Goal: Transaction & Acquisition: Purchase product/service

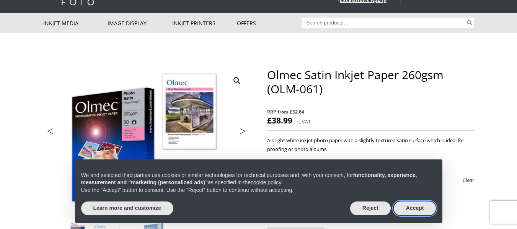
click at [419, 208] on button "Accept" at bounding box center [415, 209] width 42 height 14
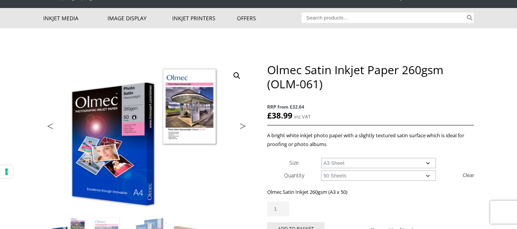
scroll to position [64, 0]
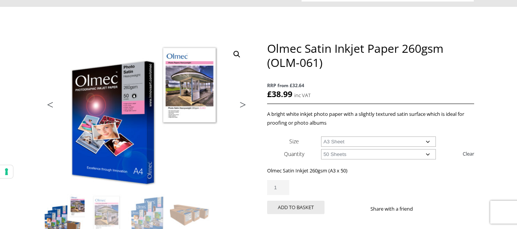
click at [429, 145] on select "Choose an option A4 Sheet A3 Sheet A3+ Sheet A2 Sheet" at bounding box center [378, 142] width 115 height 10
click at [426, 141] on select "Choose an option A4 Sheet A3 Sheet A3+ Sheet A2 Sheet" at bounding box center [378, 142] width 115 height 10
click at [426, 154] on select "Choose an option 50 Sheets" at bounding box center [378, 154] width 115 height 10
click at [425, 154] on select "Choose an option 50 Sheets" at bounding box center [378, 154] width 115 height 10
click at [302, 204] on button "Add to basket" at bounding box center [295, 207] width 57 height 13
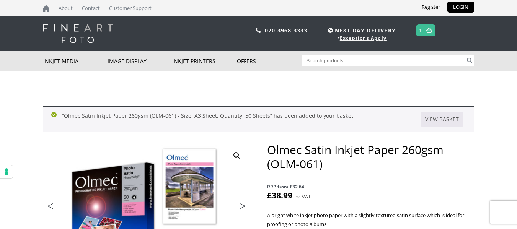
click at [430, 30] on img at bounding box center [429, 30] width 6 height 5
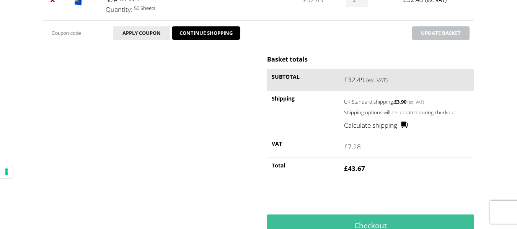
scroll to position [181, 0]
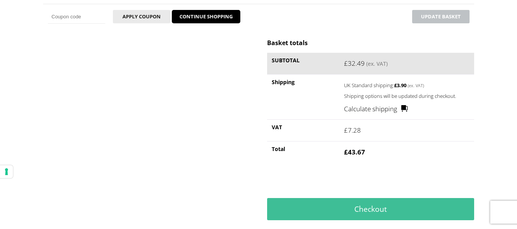
drag, startPoint x: 0, startPoint y: 0, endPoint x: 522, endPoint y: 101, distance: 532.1
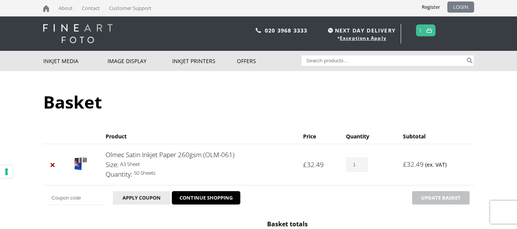
click at [462, 8] on link "LOGIN" at bounding box center [460, 7] width 27 height 11
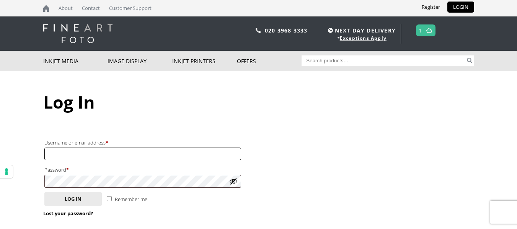
click at [165, 155] on input "Username or email address * Required" at bounding box center [142, 154] width 197 height 13
type input "KEVEFC1878"
click at [44, 193] on button "Log in" at bounding box center [72, 199] width 57 height 13
click at [81, 200] on button "Log in" at bounding box center [72, 199] width 57 height 13
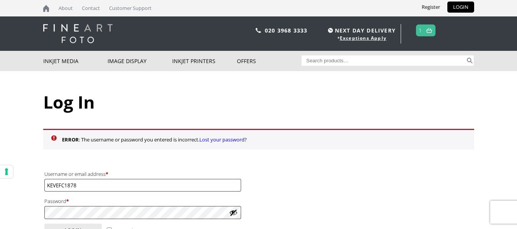
click at [228, 138] on link "Lost your password" at bounding box center [221, 139] width 45 height 7
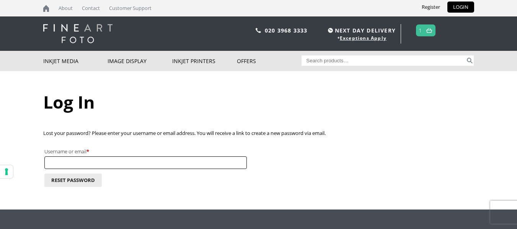
click at [101, 165] on input "Username or email * Required" at bounding box center [145, 163] width 202 height 13
click at [44, 174] on button "Reset password" at bounding box center [72, 180] width 57 height 13
type input "everton_fc1878"
click at [120, 163] on input "everton_fc1878" at bounding box center [145, 163] width 202 height 13
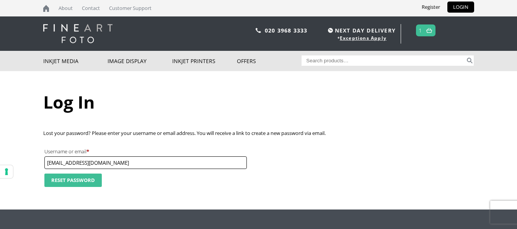
type input "[EMAIL_ADDRESS][DOMAIN_NAME]"
click at [86, 179] on button "Reset password" at bounding box center [72, 180] width 57 height 13
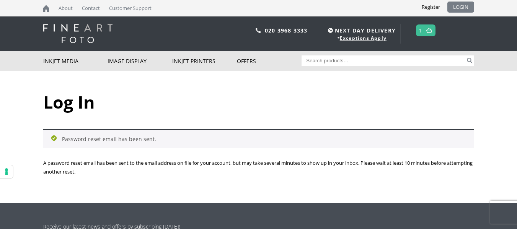
click at [466, 5] on link "LOGIN" at bounding box center [460, 7] width 27 height 11
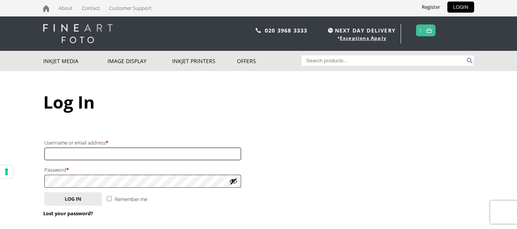
click at [147, 155] on input "Username or email address * Required" at bounding box center [142, 154] width 197 height 13
type input "[EMAIL_ADDRESS][DOMAIN_NAME]"
click at [44, 193] on button "Log in" at bounding box center [72, 199] width 57 height 13
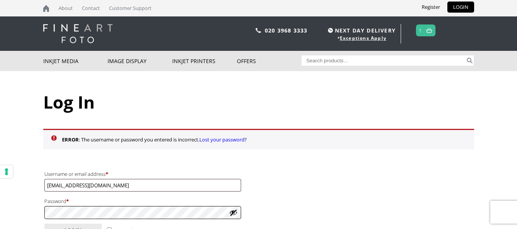
click at [44, 224] on button "Log in" at bounding box center [72, 230] width 57 height 13
click at [428, 34] on link at bounding box center [429, 30] width 10 height 11
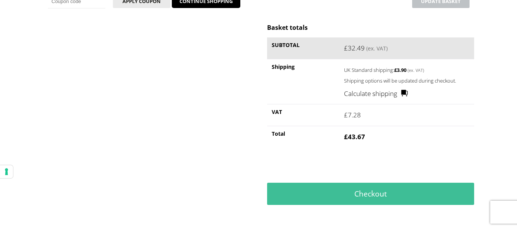
scroll to position [193, 0]
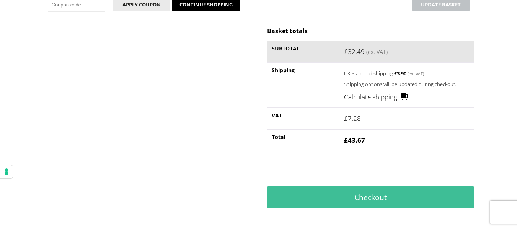
click at [380, 95] on link "Calculate shipping" at bounding box center [376, 97] width 64 height 10
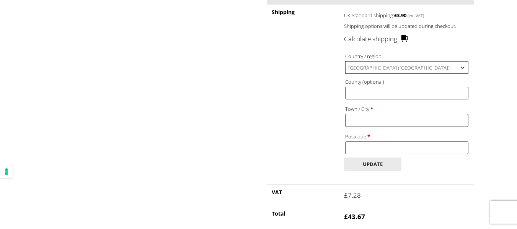
scroll to position [253, 0]
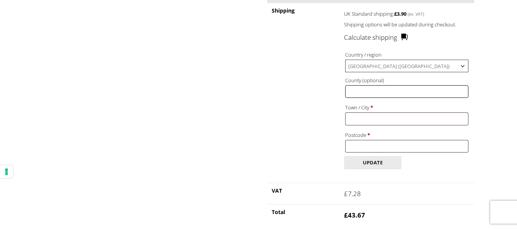
click at [406, 94] on input "County (optional)" at bounding box center [406, 91] width 123 height 13
click at [378, 116] on input "Town / City *" at bounding box center [406, 119] width 123 height 13
type input "[GEOGRAPHIC_DATA]"
click at [377, 145] on input "Postcode *" at bounding box center [406, 146] width 123 height 13
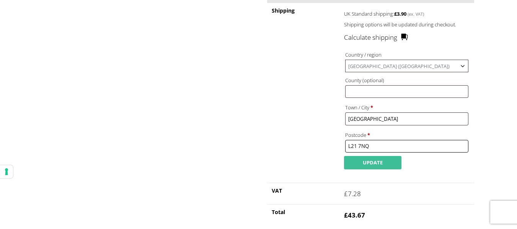
type input "L21 7NQ"
click at [375, 157] on button "Update" at bounding box center [372, 162] width 57 height 13
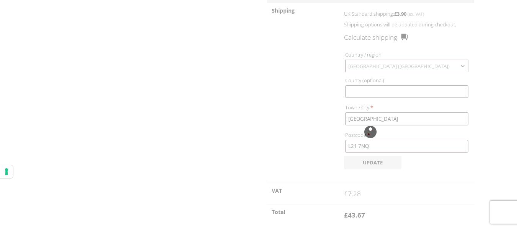
scroll to position [283, 0]
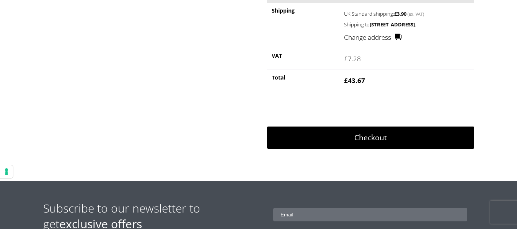
click at [384, 137] on link "Checkout" at bounding box center [370, 138] width 207 height 22
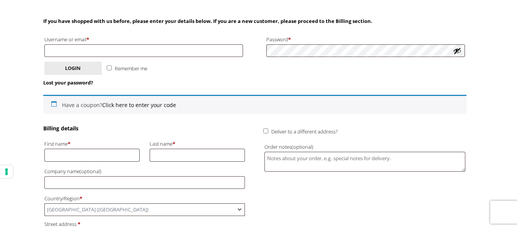
scroll to position [200, 0]
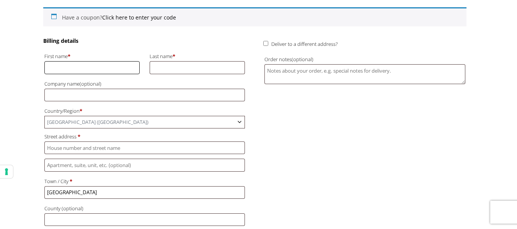
click at [124, 65] on input "First name *" at bounding box center [92, 67] width 96 height 13
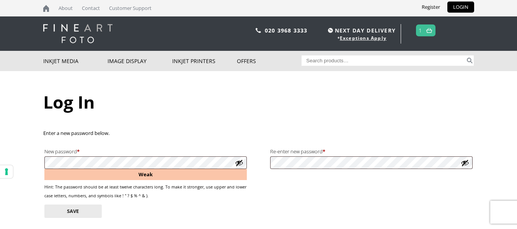
click at [194, 215] on p "Save" at bounding box center [258, 212] width 431 height 16
click at [69, 212] on button "Save" at bounding box center [72, 211] width 57 height 13
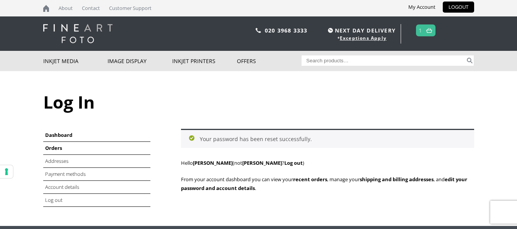
click at [60, 150] on link "Orders" at bounding box center [53, 148] width 17 height 7
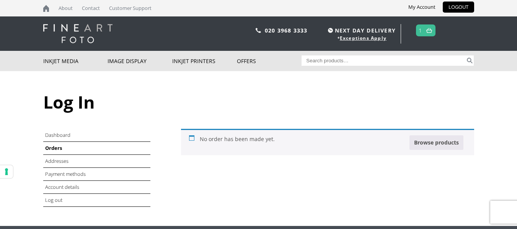
click at [430, 25] on link at bounding box center [429, 30] width 10 height 11
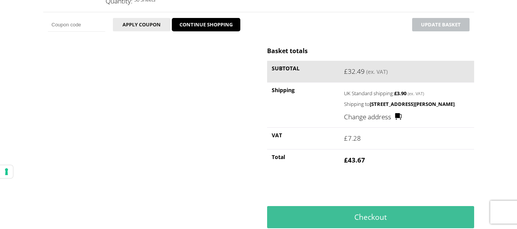
scroll to position [191, 0]
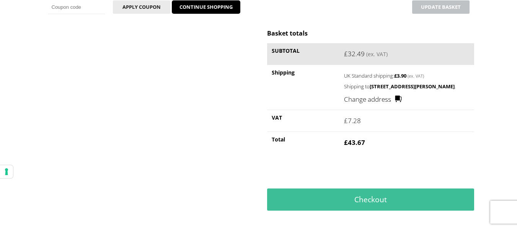
drag, startPoint x: 0, startPoint y: 0, endPoint x: 522, endPoint y: 90, distance: 530.2
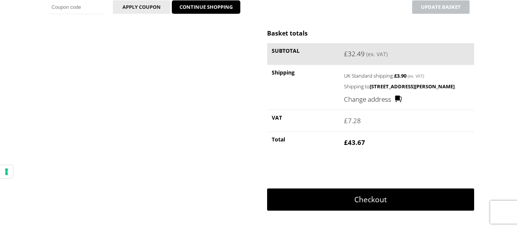
click at [372, 202] on link "Checkout" at bounding box center [370, 200] width 207 height 22
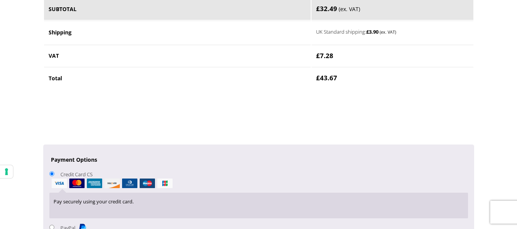
scroll to position [520, 0]
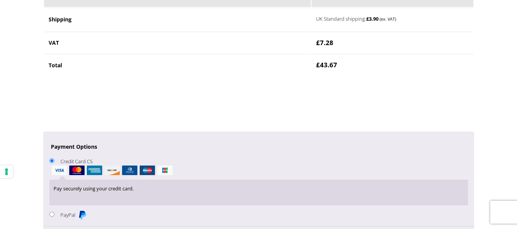
drag, startPoint x: 0, startPoint y: 0, endPoint x: 522, endPoint y: 119, distance: 535.8
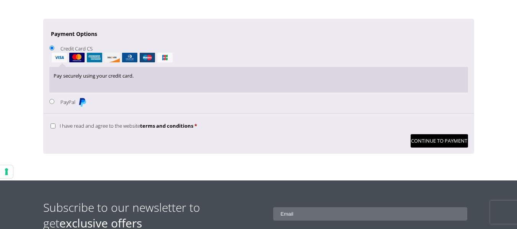
scroll to position [642, 0]
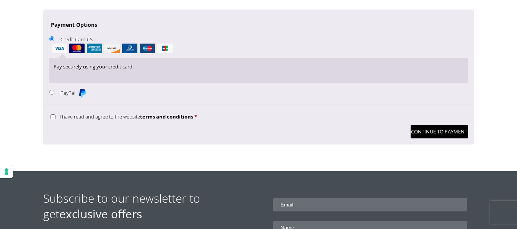
click at [49, 115] on div "We know that you care how information about you is used and shared. Here at Fin…" at bounding box center [258, 124] width 431 height 40
click at [53, 116] on input "I have read and agree to the website terms and conditions *" at bounding box center [53, 116] width 5 height 5
checkbox input "true"
click at [104, 70] on p "Pay securely using your credit card." at bounding box center [259, 66] width 410 height 9
click at [436, 131] on button "Continue to Payment" at bounding box center [439, 131] width 57 height 13
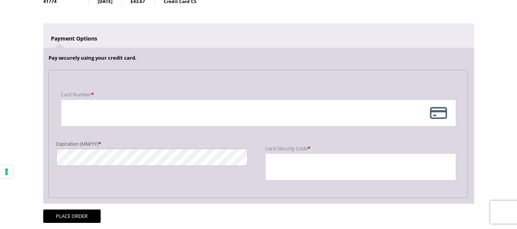
scroll to position [95, 0]
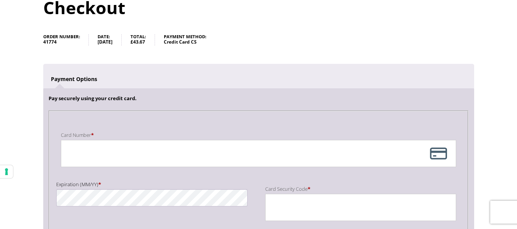
drag, startPoint x: 0, startPoint y: 0, endPoint x: 522, endPoint y: 62, distance: 526.2
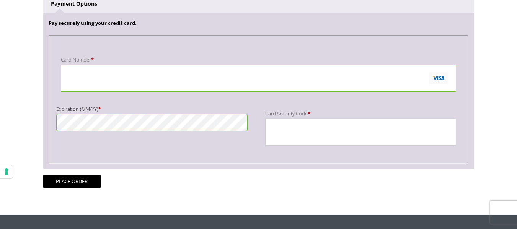
scroll to position [183, 0]
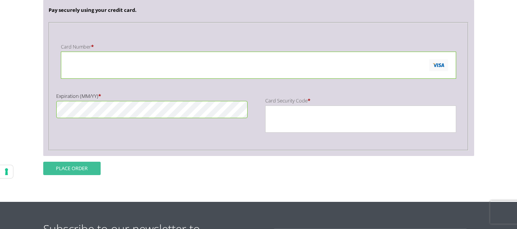
click at [57, 168] on button "Place order" at bounding box center [71, 168] width 57 height 13
